Goal: Task Accomplishment & Management: Complete application form

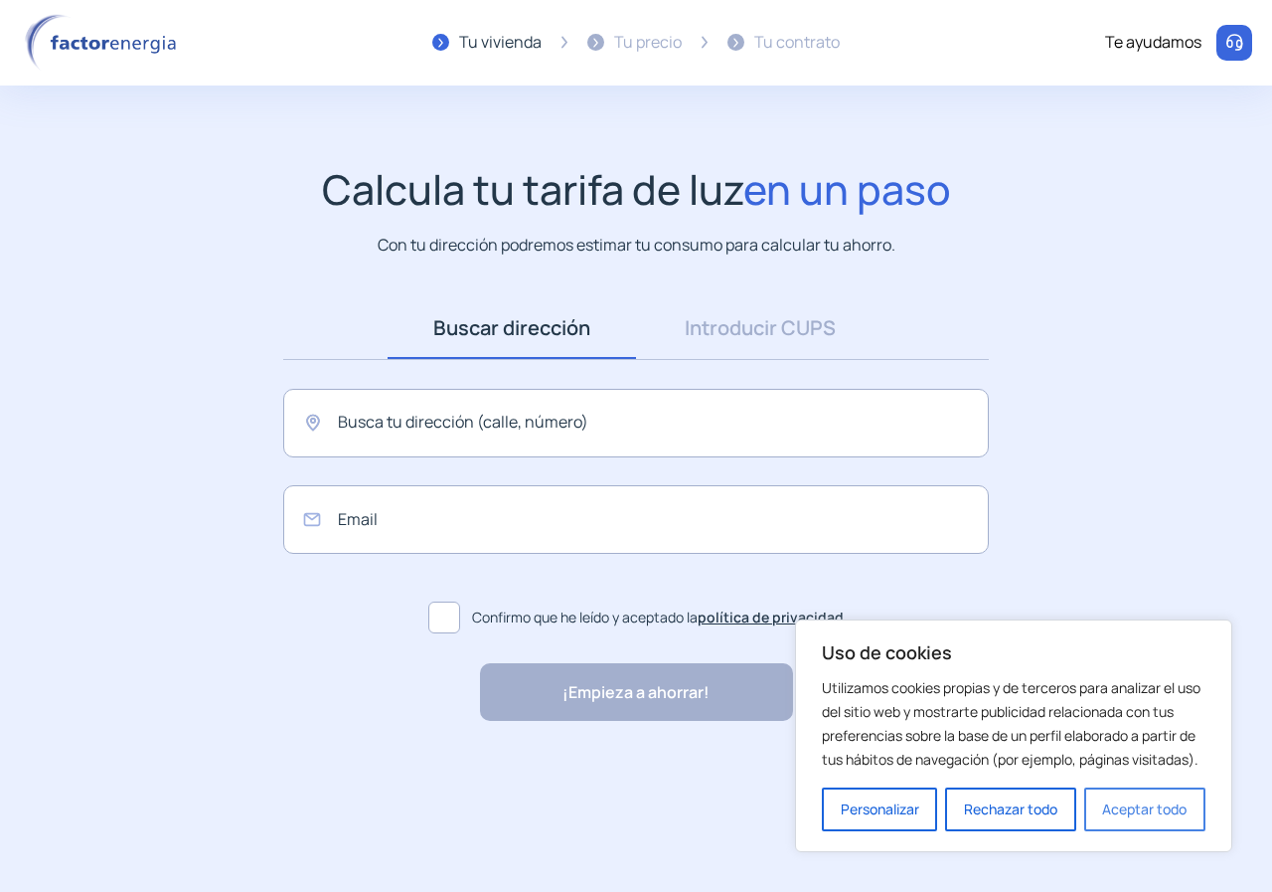
click at [1122, 812] on button "Aceptar todo" at bounding box center [1145, 809] width 121 height 44
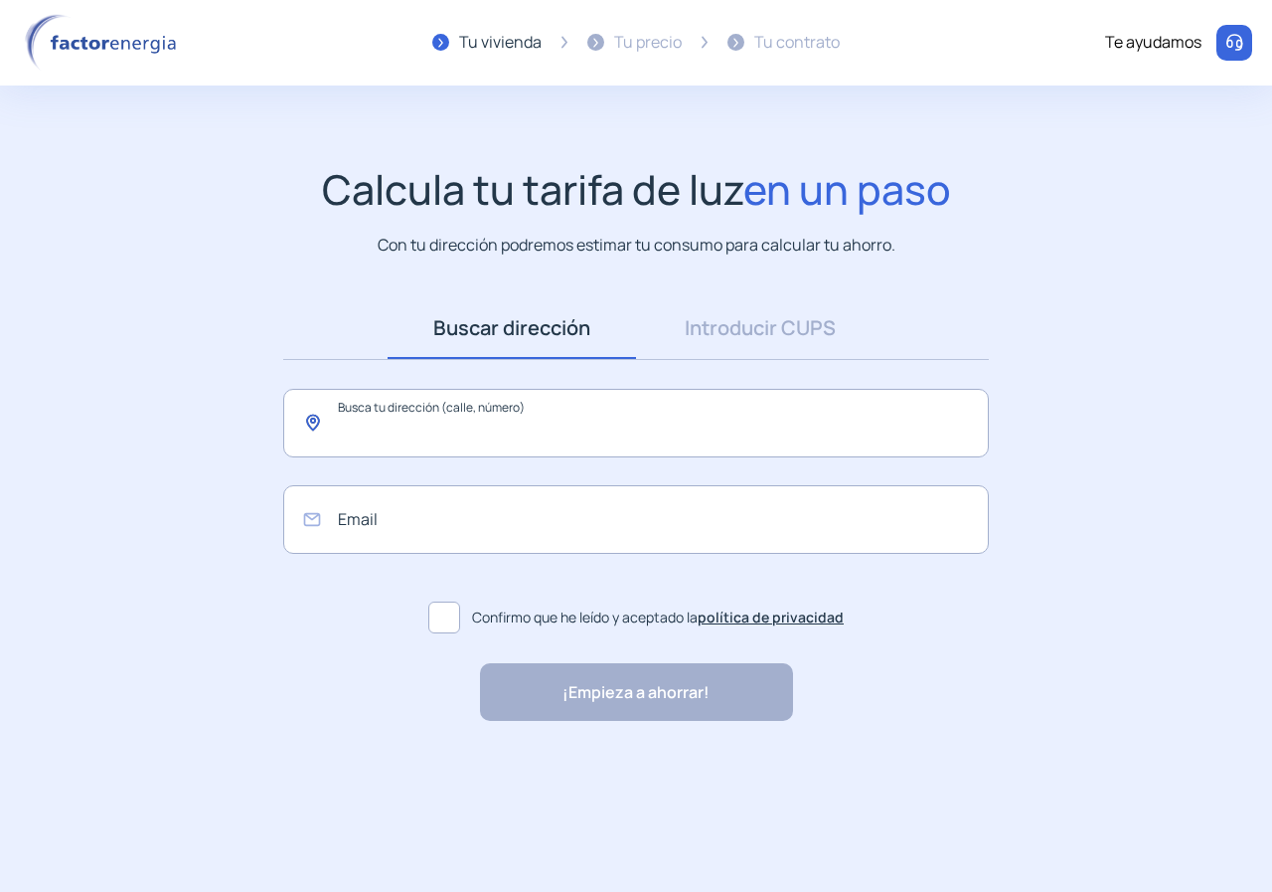
click at [519, 414] on input "text" at bounding box center [636, 423] width 706 height 69
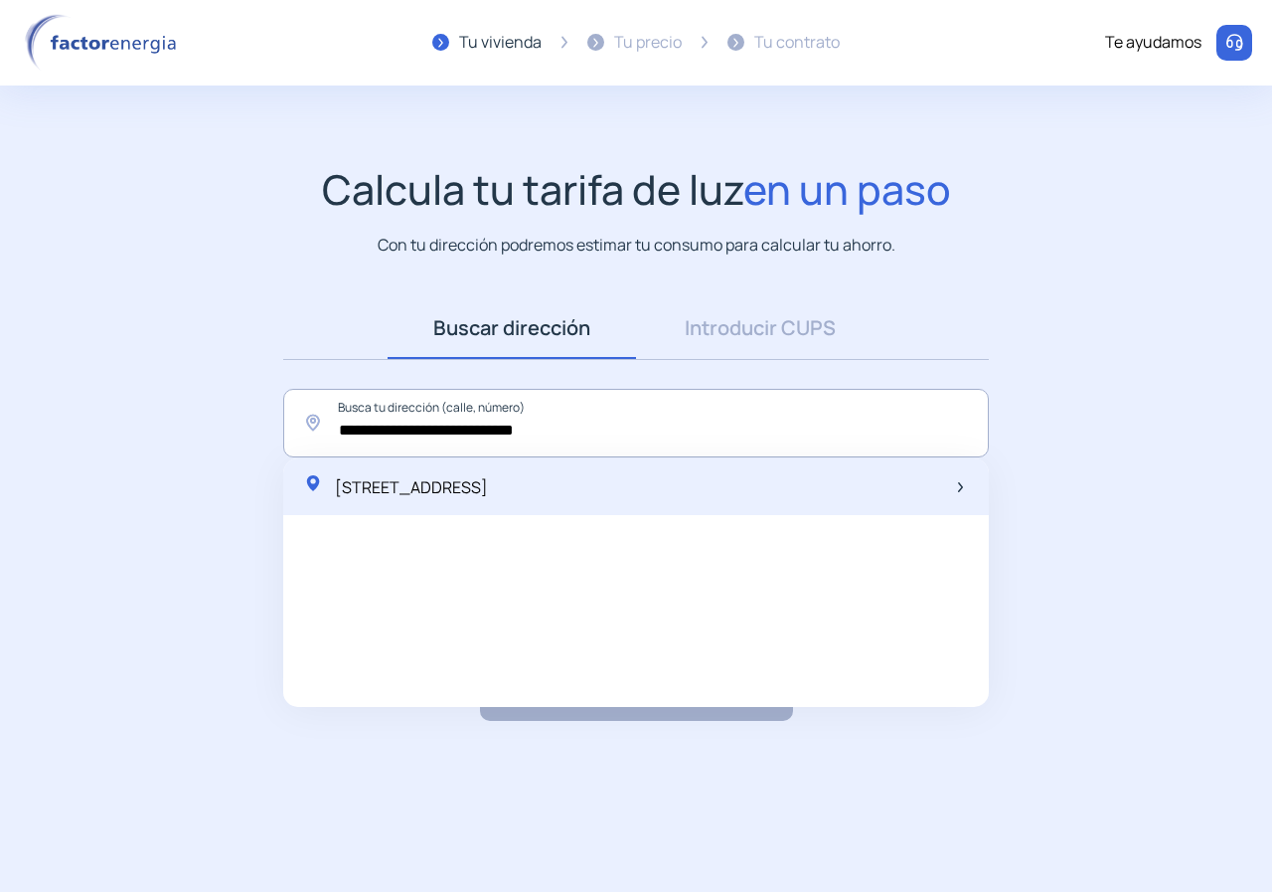
click at [488, 491] on span "Calle Río Duero, 95, Las Gabias, España" at bounding box center [411, 487] width 153 height 22
type input "**********"
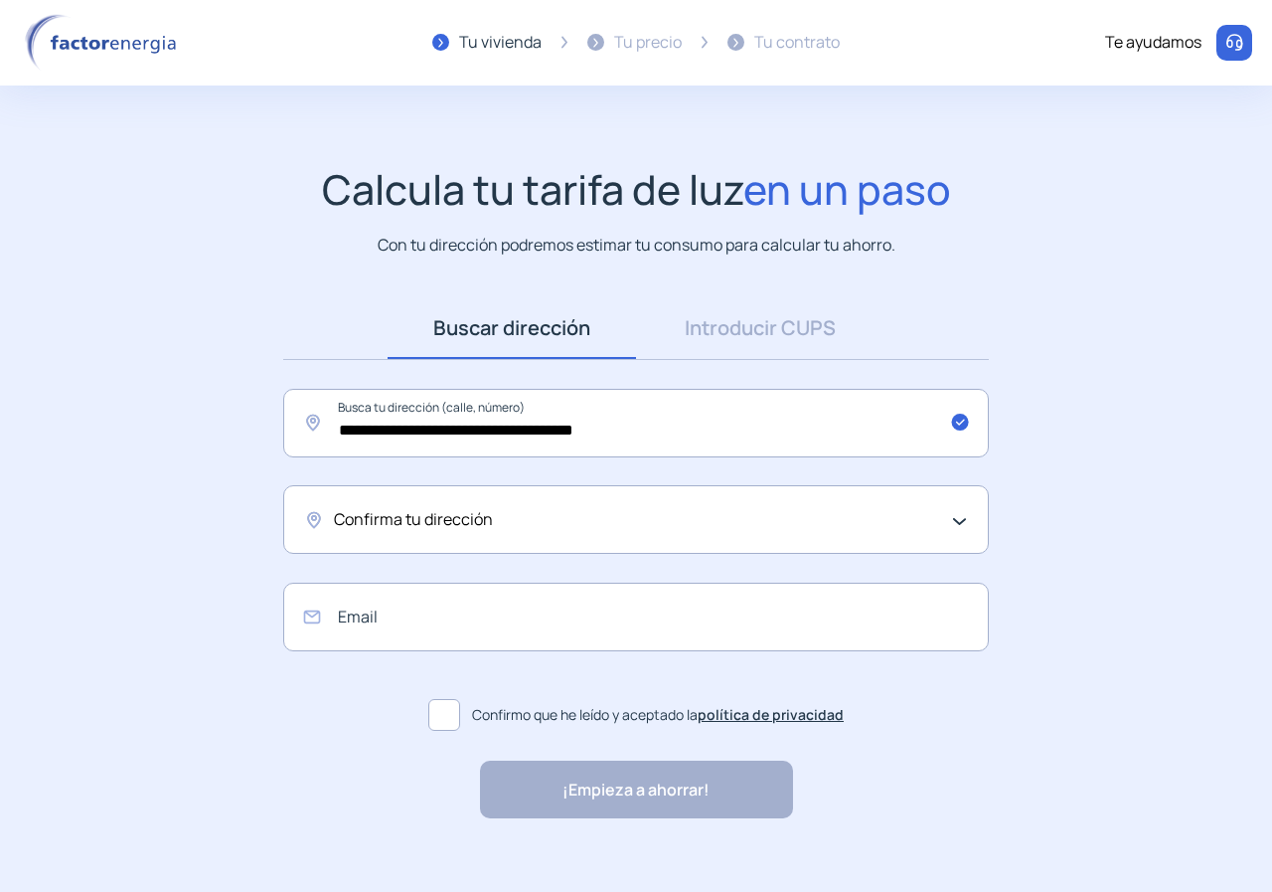
click at [963, 517] on div "Confirma tu dirección" at bounding box center [636, 519] width 706 height 69
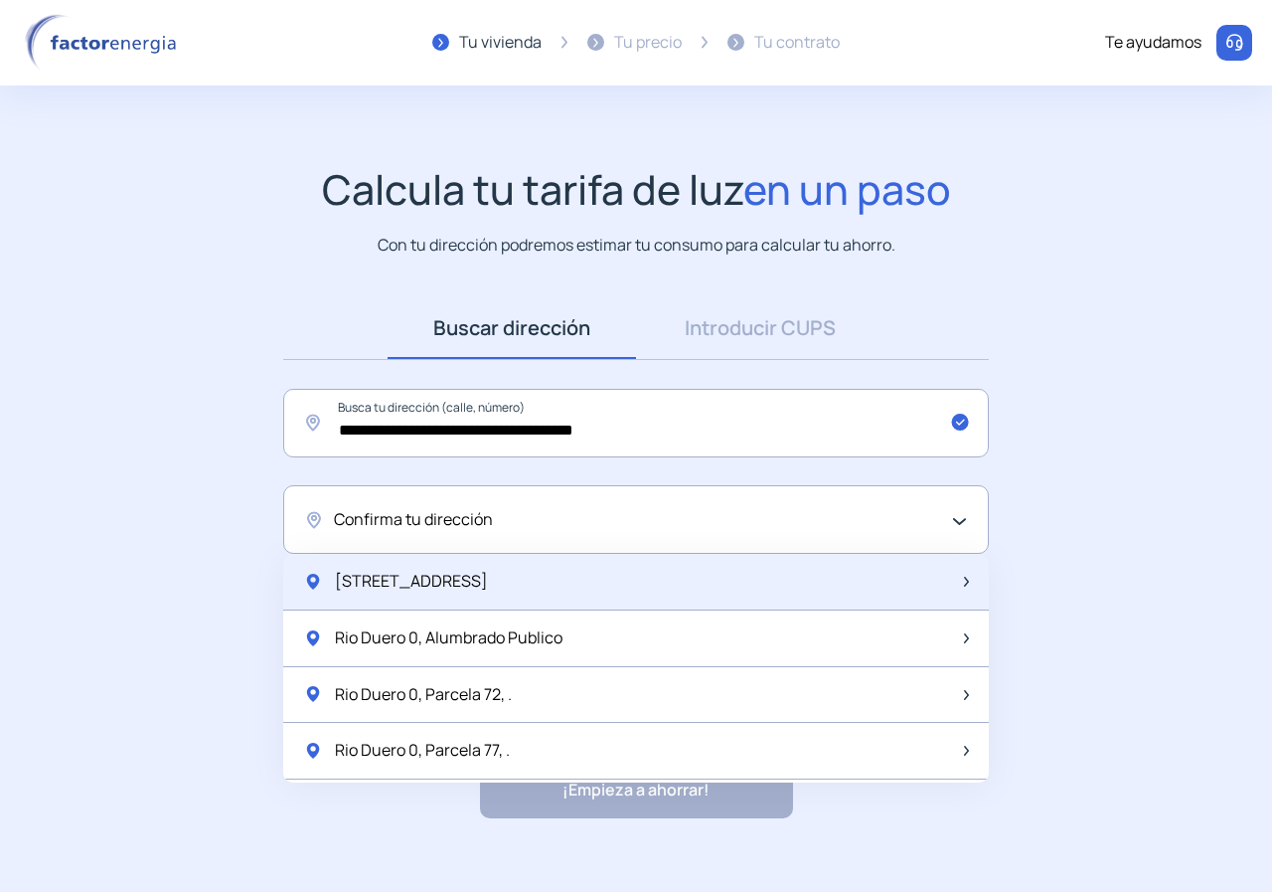
click at [488, 575] on span "Rio Duero 95, Vivienda, 1" at bounding box center [411, 582] width 153 height 26
